Goal: Find specific page/section: Find specific page/section

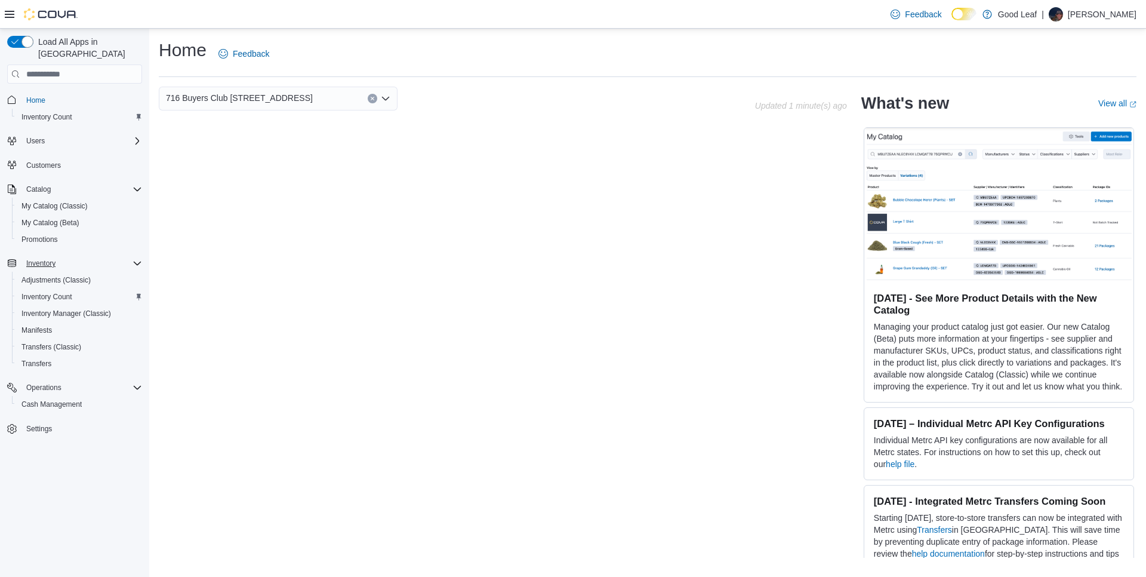
click at [138, 258] on icon "Complex example" at bounding box center [138, 263] width 10 height 10
click at [267, 296] on div "716 Buyers Club [STREET_ADDRESS] Updated 1 minute(s) ago What's new View all (o…" at bounding box center [648, 322] width 978 height 471
click at [365, 199] on div "716 Buyers Club [STREET_ADDRESS] Updated 1 minute(s) ago What's new View all (o…" at bounding box center [648, 322] width 978 height 471
click at [386, 100] on icon "Open list of options" at bounding box center [385, 99] width 7 height 4
click at [594, 213] on div "716 Buyers Club [STREET_ADDRESS] Updated 1 minute(s) ago What's new View all (o…" at bounding box center [648, 322] width 978 height 471
